Goal: Navigation & Orientation: Find specific page/section

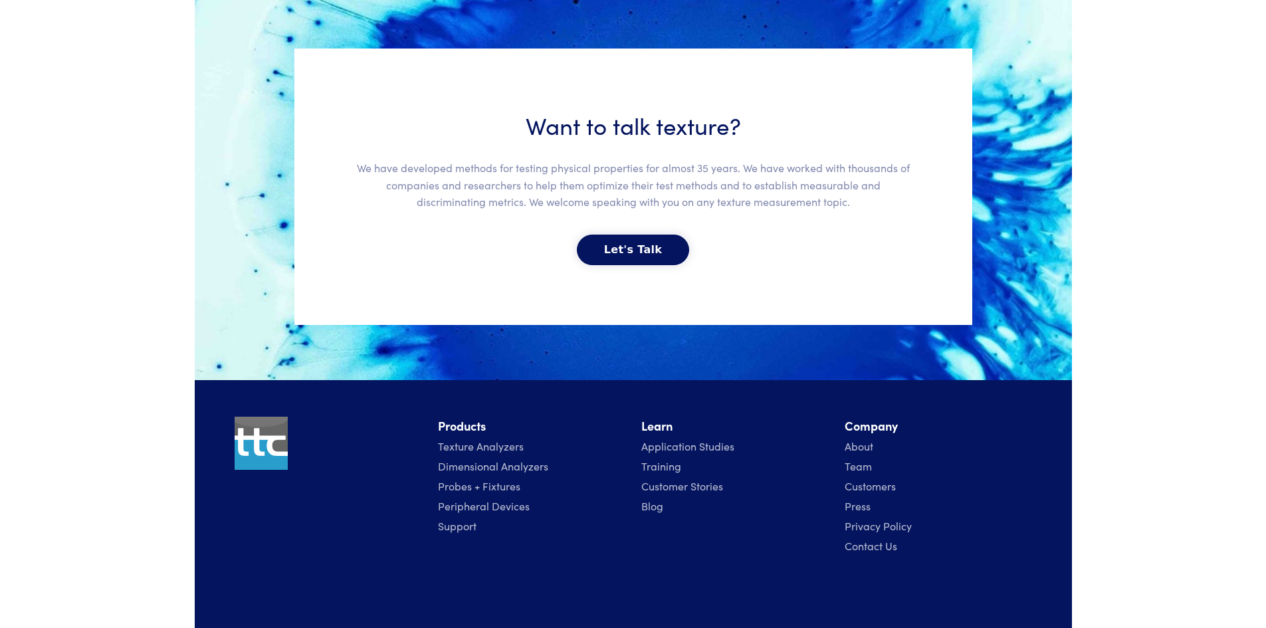
scroll to position [2921, 0]
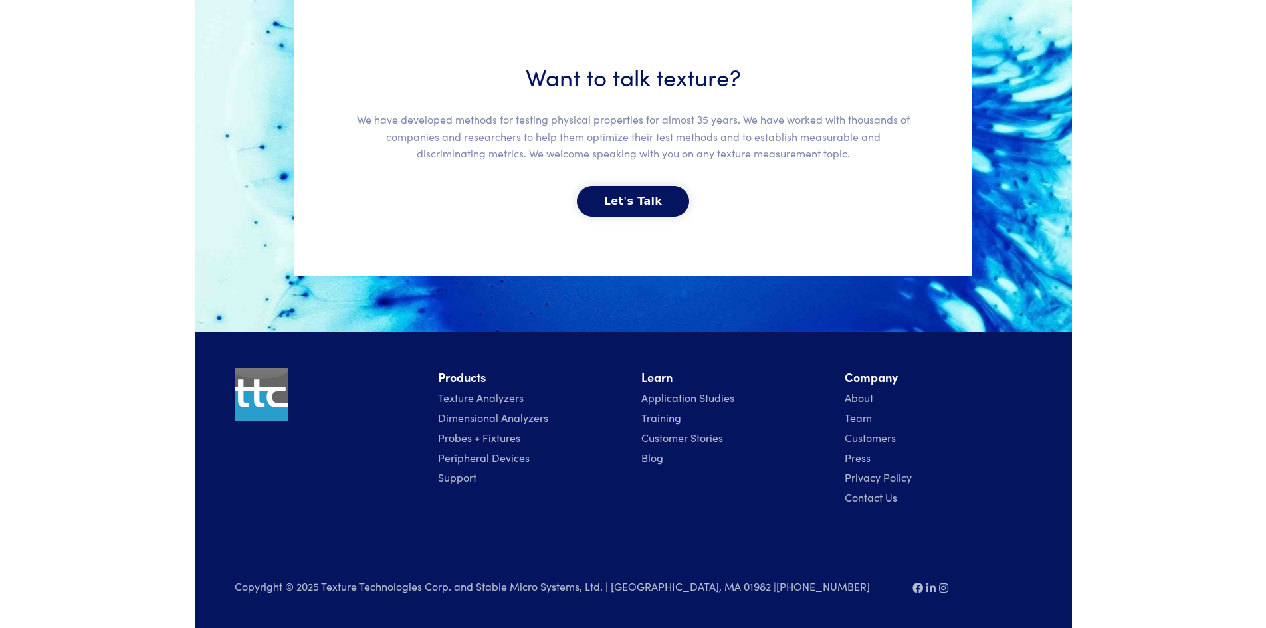
click at [451, 478] on link "Support" at bounding box center [457, 477] width 39 height 15
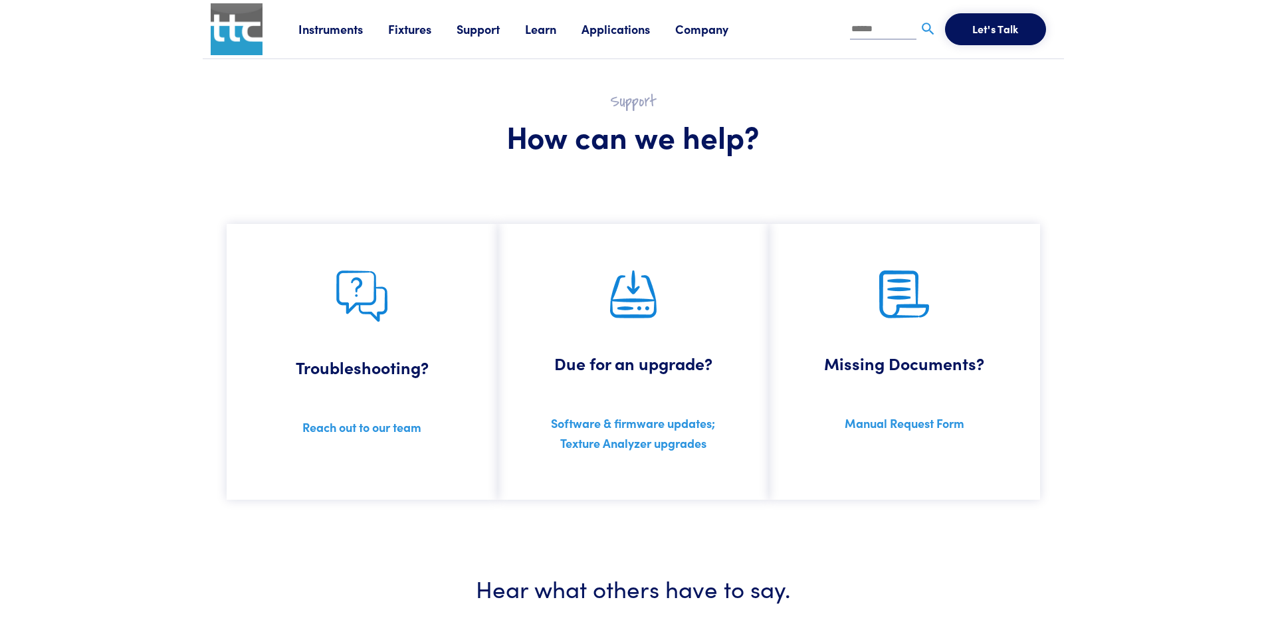
click at [325, 24] on link "Instruments" at bounding box center [343, 29] width 90 height 17
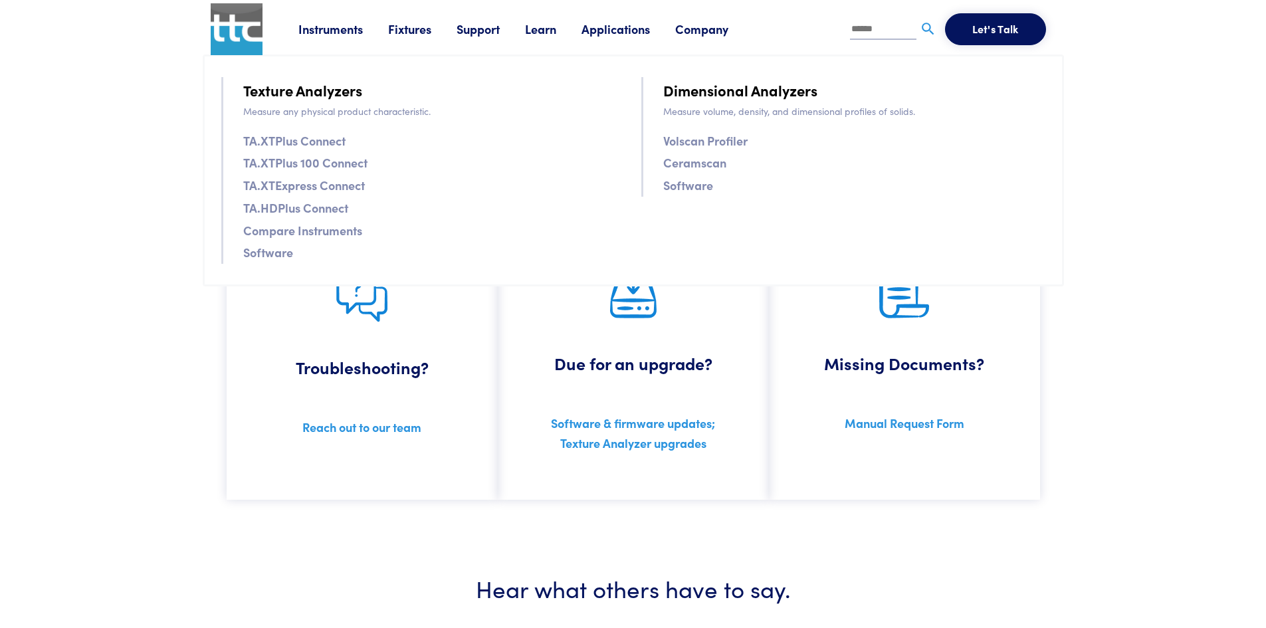
click at [271, 252] on link "Software" at bounding box center [268, 252] width 50 height 19
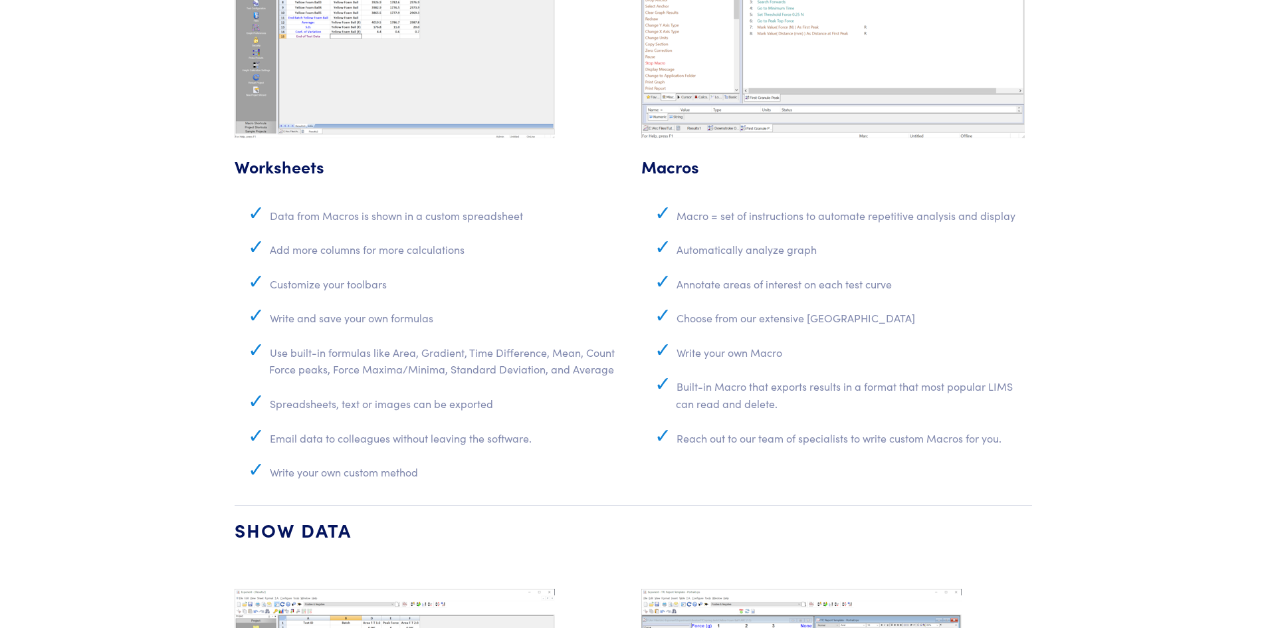
scroll to position [3523, 0]
